Goal: Task Accomplishment & Management: Use online tool/utility

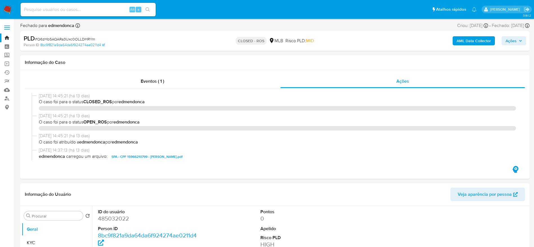
select select "10"
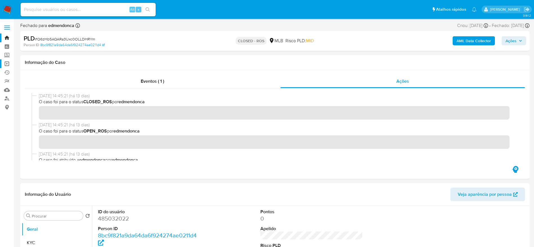
click at [6, 63] on link "Operações em massa" at bounding box center [33, 63] width 67 height 9
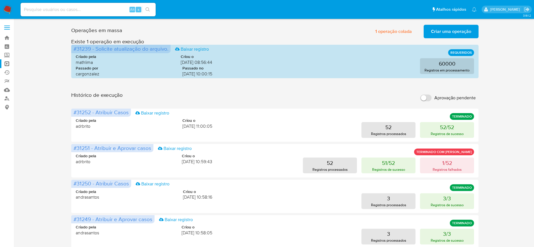
click at [449, 31] on span "Criar uma operação" at bounding box center [451, 31] width 40 height 12
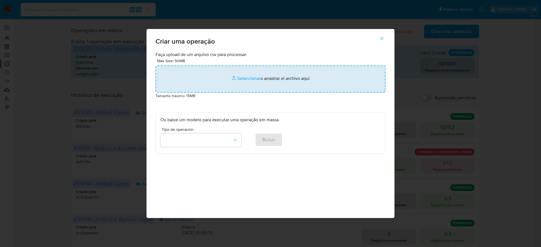
click at [257, 78] on input "file" at bounding box center [270, 79] width 230 height 27
type input "C:\fakepath\ASSIGN_CASE.csv"
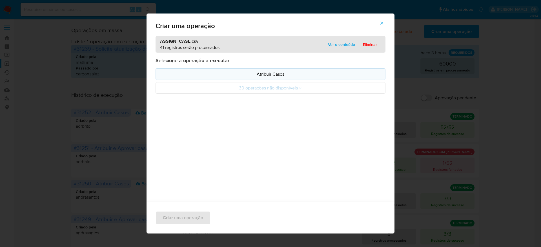
click at [261, 72] on p "Atribuir Casos" at bounding box center [270, 74] width 220 height 6
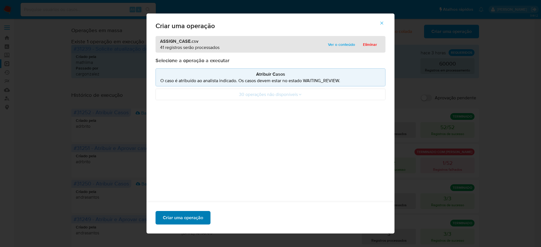
click at [177, 215] on span "Criar uma operação" at bounding box center [183, 218] width 40 height 12
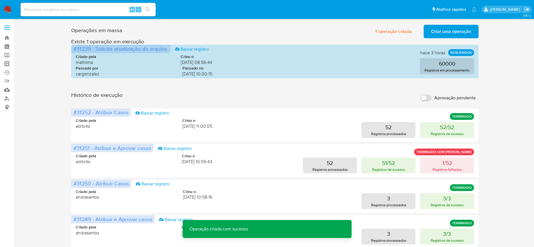
click at [10, 66] on link "Operações em massa" at bounding box center [33, 63] width 67 height 9
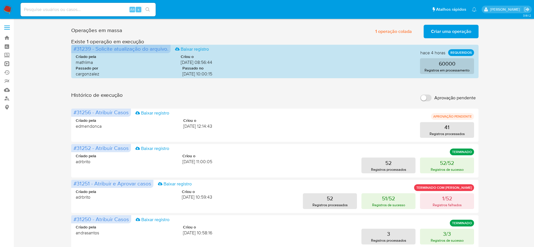
click at [8, 62] on link "Operações em massa" at bounding box center [33, 63] width 67 height 9
